Goal: Information Seeking & Learning: Learn about a topic

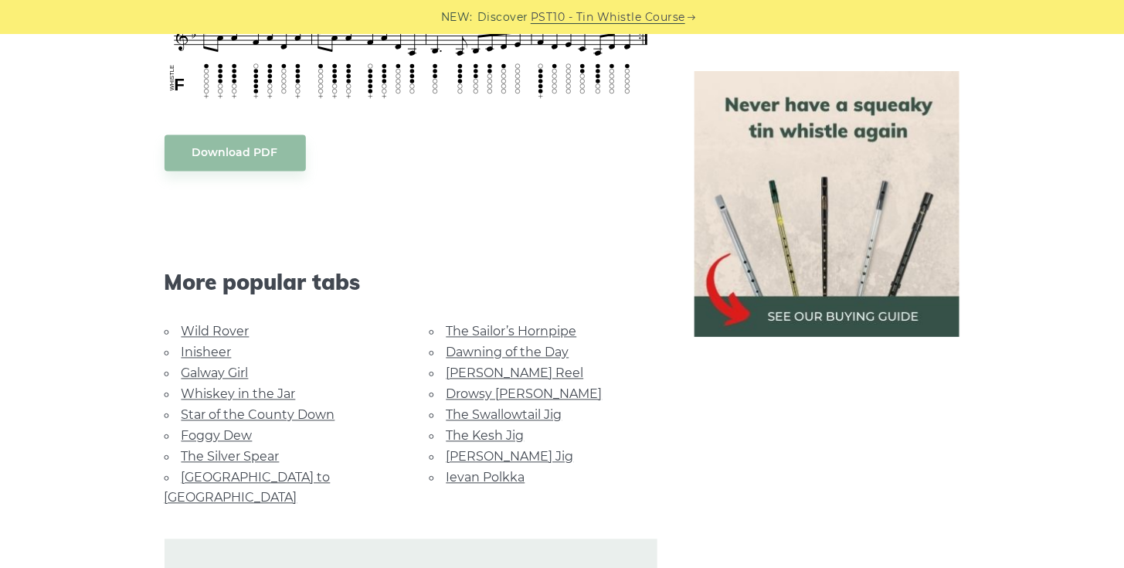
scroll to position [858, 0]
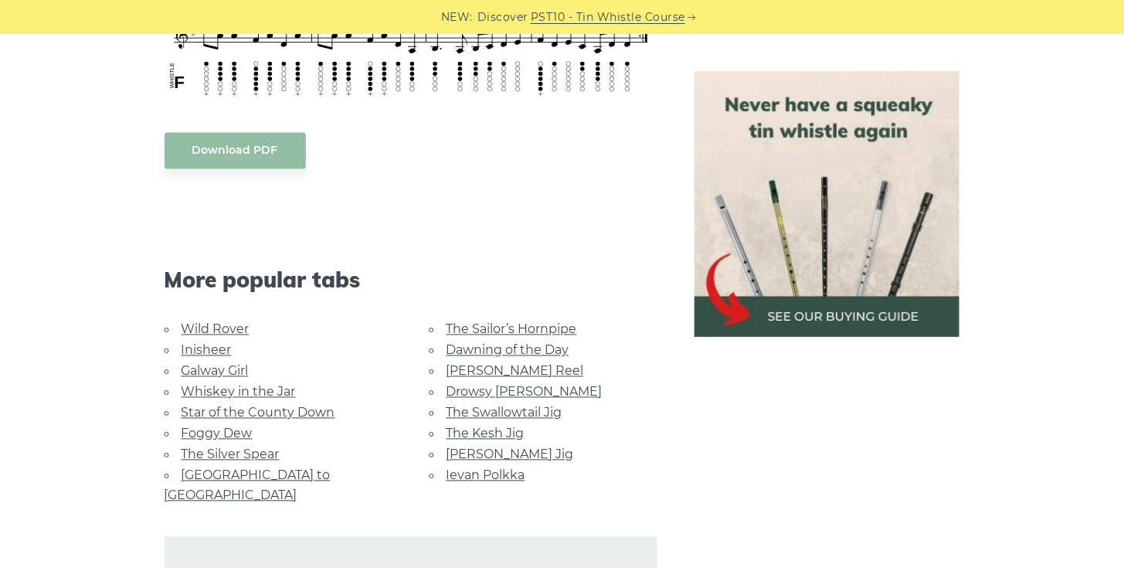
click at [463, 447] on link "[PERSON_NAME] Jig" at bounding box center [509, 454] width 127 height 15
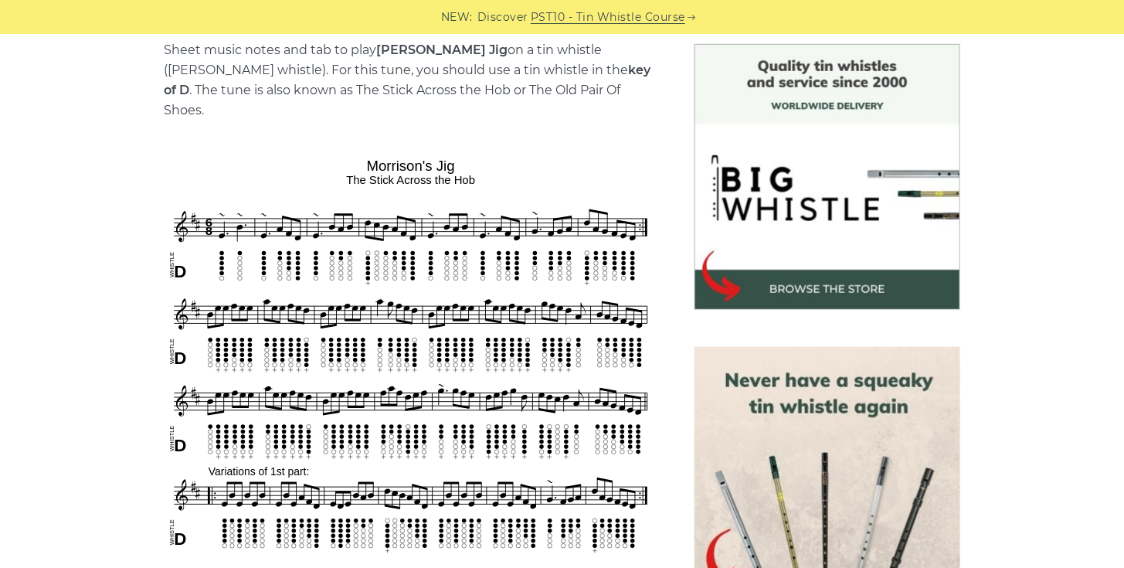
scroll to position [429, 0]
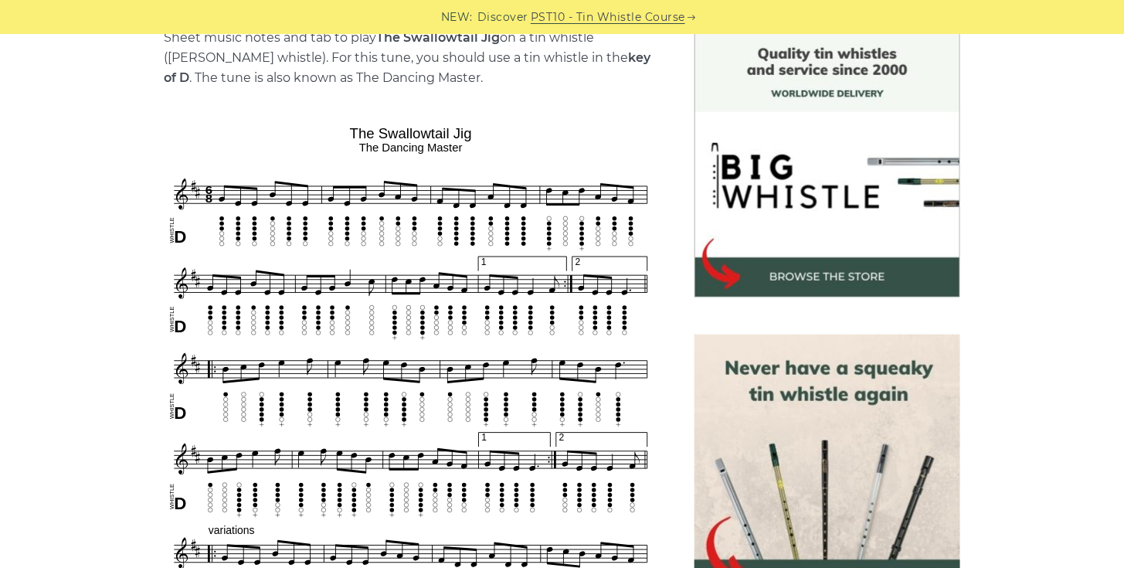
scroll to position [497, 0]
